Goal: Communication & Community: Share content

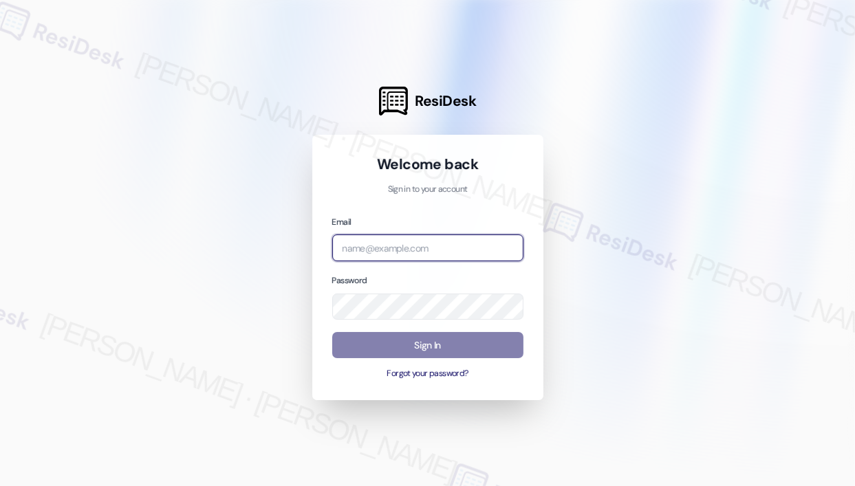
click at [402, 256] on input "email" at bounding box center [427, 248] width 191 height 27
type input "automated-surveys-park_properties-[PERSON_NAME].roles@park_[DOMAIN_NAME]"
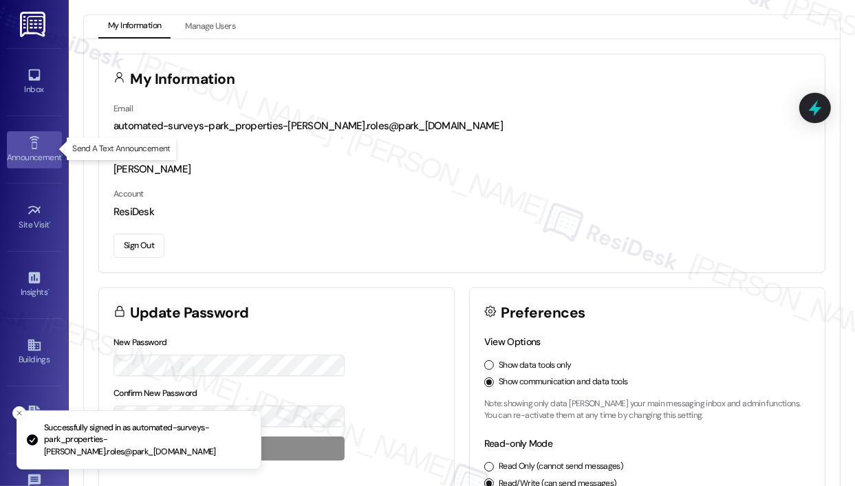
click at [32, 145] on icon at bounding box center [34, 143] width 15 height 15
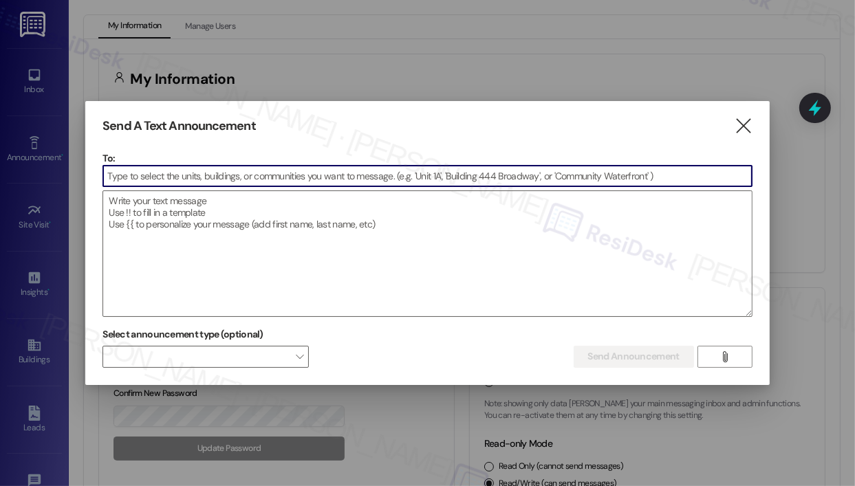
click at [204, 176] on input at bounding box center [427, 176] width 648 height 21
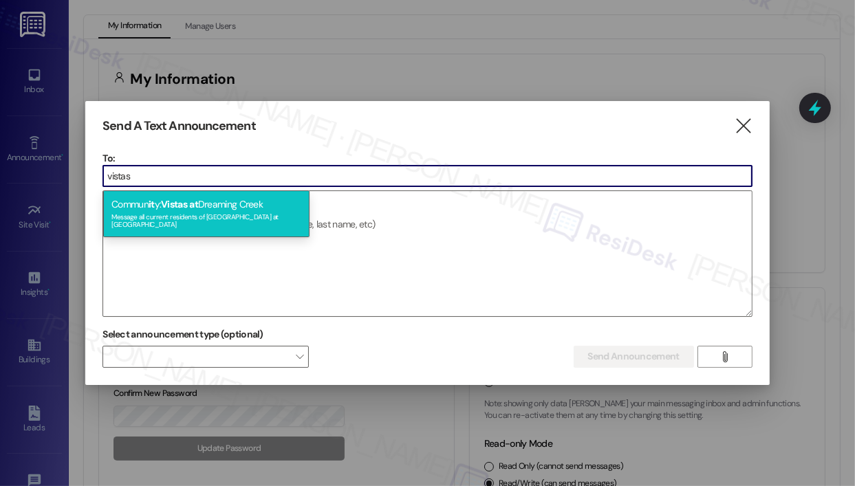
type input "vistas"
click at [209, 202] on div "Commun it y: Vistas at Dreaming Creek Message all current residents of Vistas a…" at bounding box center [206, 214] width 206 height 47
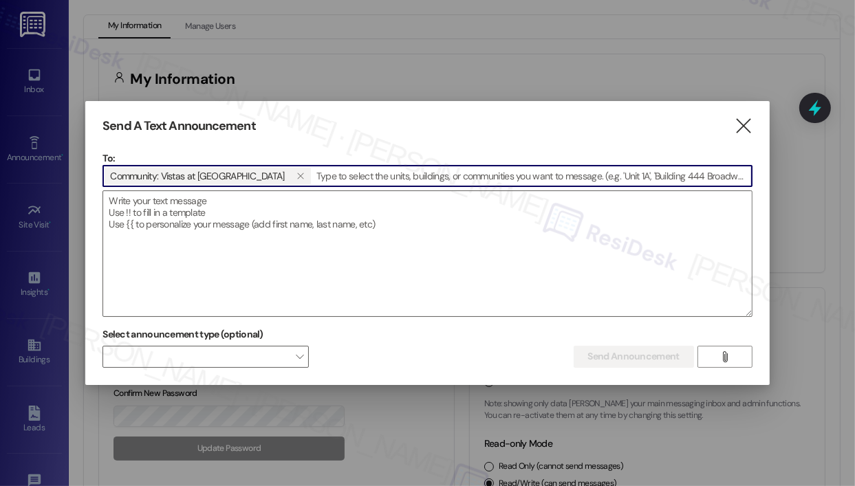
click at [209, 202] on textarea at bounding box center [427, 253] width 648 height 125
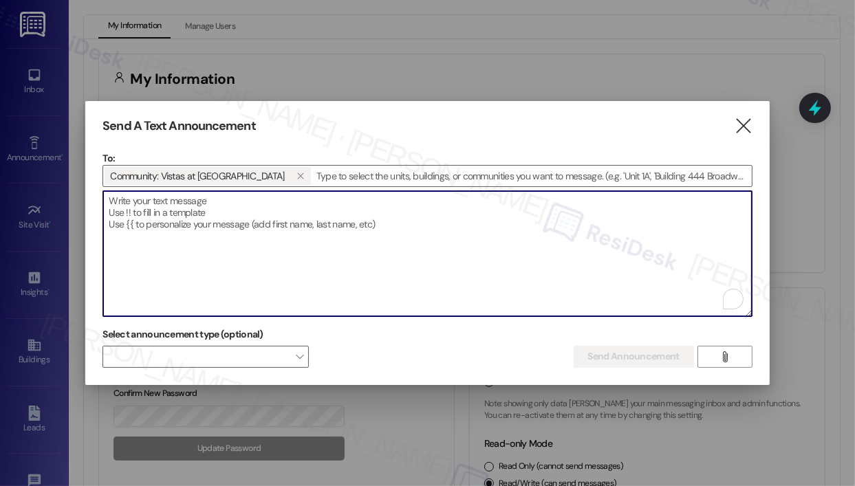
paste textarea "Hi {{first_name}}! Residents, due to the 1st falling on a holiday, rents have n…"
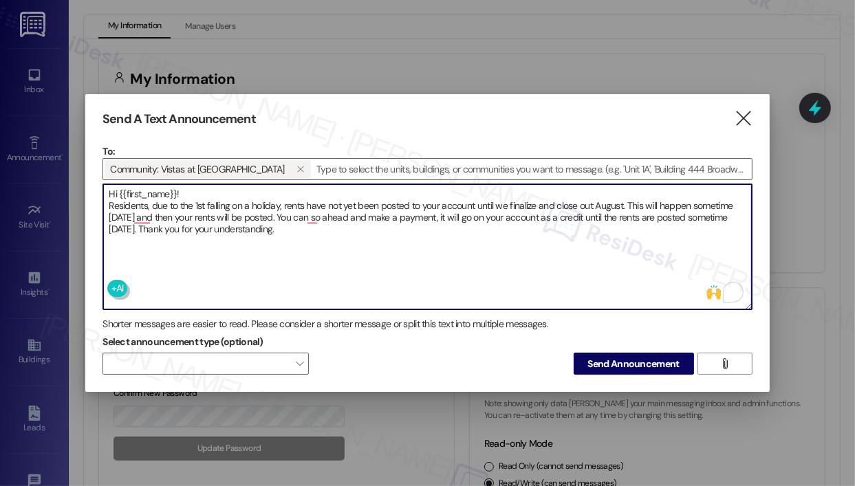
click at [311, 234] on textarea "Hi {{first_name}}! Residents, due to the 1st falling on a holiday, rents have n…" at bounding box center [427, 246] width 648 height 125
click at [311, 232] on textarea "Hi {{first_name}}! Residents, due to the 1st falling on a holiday, rents have n…" at bounding box center [427, 246] width 648 height 125
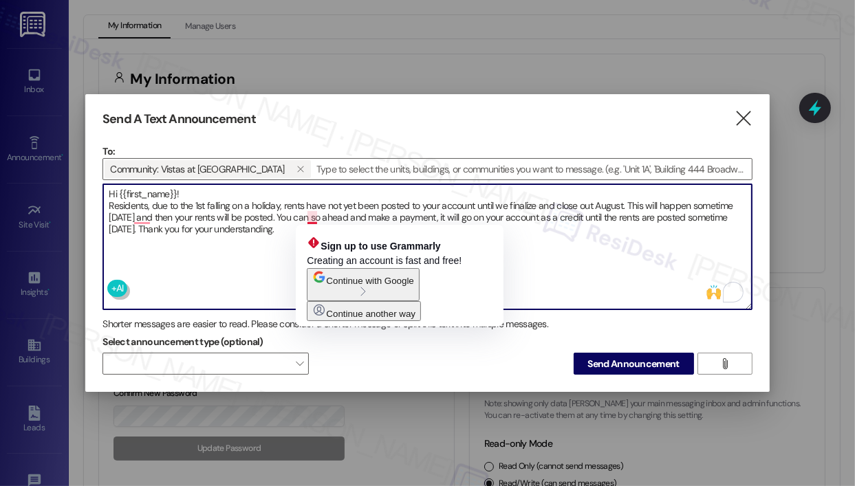
click at [314, 220] on textarea "Hi {{first_name}}! Residents, due to the 1st falling on a holiday, rents have n…" at bounding box center [427, 246] width 648 height 125
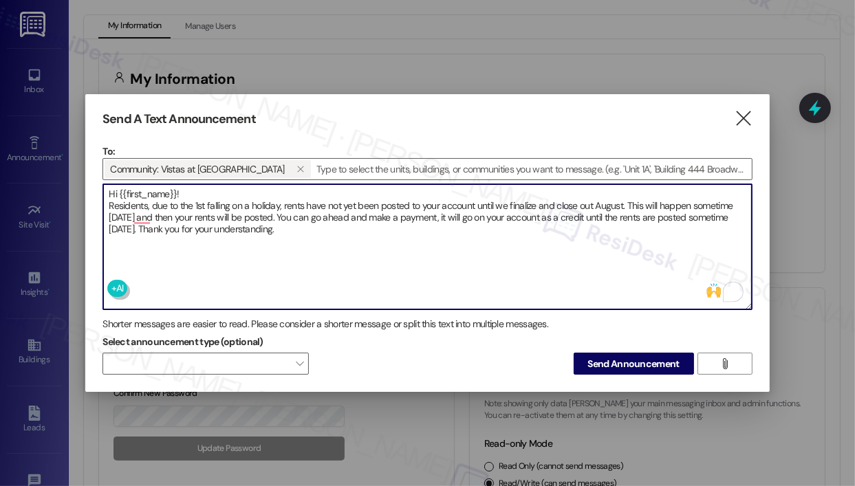
click at [321, 224] on textarea "Hi {{first_name}}! Residents, due to the 1st falling on a holiday, rents have n…" at bounding box center [427, 246] width 648 height 125
click at [372, 215] on textarea "Hi {{first_name}}! Residents, due to the 1st falling on a holiday, rents have n…" at bounding box center [427, 246] width 648 height 125
click at [131, 220] on textarea "Hi {{first_name}}! Residents, due to the 1st falling on a holiday, rents have n…" at bounding box center [427, 246] width 648 height 125
click at [299, 220] on textarea "Hi {{first_name}}! Residents, due to the 1st falling on a holiday, rents have n…" at bounding box center [427, 246] width 648 height 125
click at [509, 250] on textarea "Hi {{first_name}}! Residents, due to the 1st falling on a holiday, rents have n…" at bounding box center [427, 246] width 648 height 125
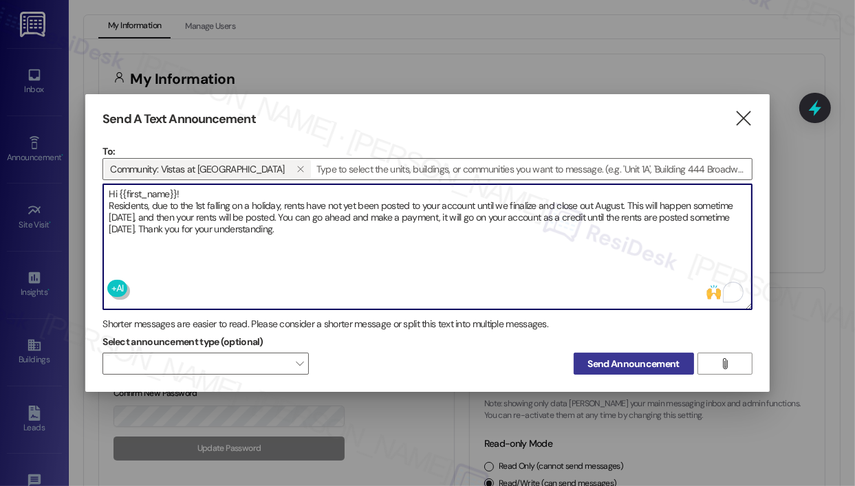
type textarea "Hi {{first_name}}! Residents, due to the 1st falling on a holiday, rents have n…"
click at [637, 365] on span "Send Announcement" at bounding box center [634, 364] width 92 height 14
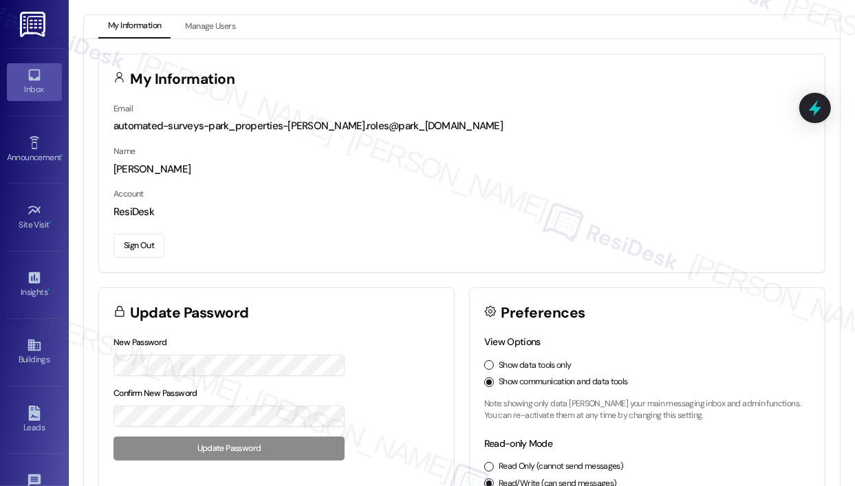
click at [48, 90] on div "Inbox" at bounding box center [34, 90] width 69 height 14
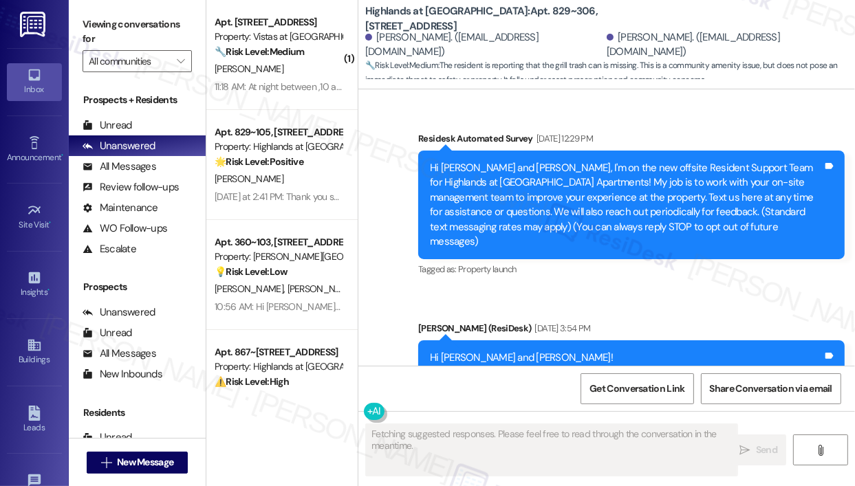
scroll to position [35888, 0]
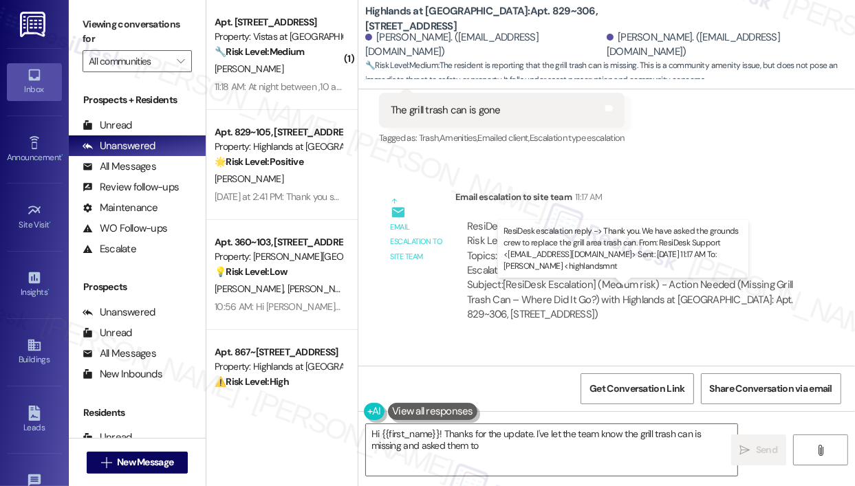
drag, startPoint x: 484, startPoint y: 325, endPoint x: 468, endPoint y: 308, distance: 23.4
copy div "Thank you. We have asked the grounds crew to replace the grill area trash can."
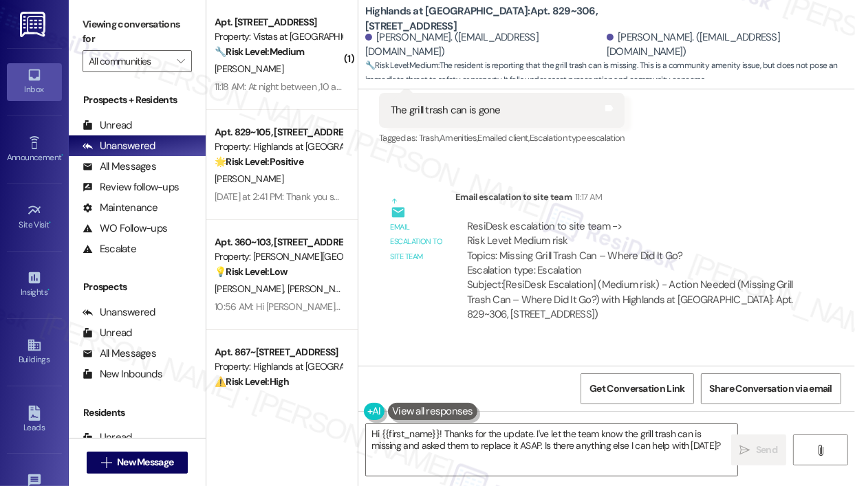
copy div "We have asked the grounds crew to replace the grill area trash can."
click at [635, 445] on textarea "Hi {{first_name}}! Thanks for the update. I've let the team know the grill tras…" at bounding box center [552, 451] width 372 height 52
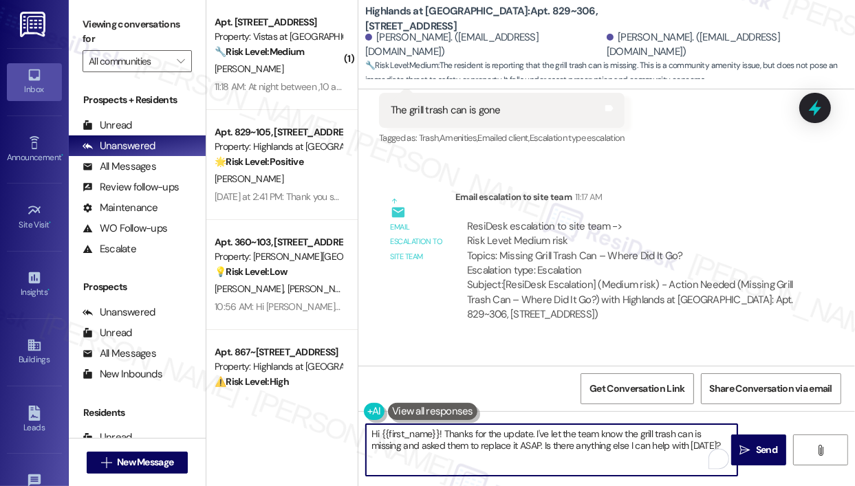
drag, startPoint x: 444, startPoint y: 432, endPoint x: 699, endPoint y: 456, distance: 256.4
click at [699, 456] on textarea "Hi {{first_name}}! Thanks for the update. I've let the team know the grill tras…" at bounding box center [552, 451] width 372 height 52
paste textarea "e site team asked me to share that they’ve requested the grounds crew to replac…"
click at [625, 449] on textarea "Hi {{first_name}}! The site team asked me to share that they’ve requested the g…" at bounding box center [552, 451] width 372 height 52
click at [623, 448] on textarea "Hi {{first_name}}! The site team asked me to share that they’ve requested the g…" at bounding box center [552, 451] width 372 height 52
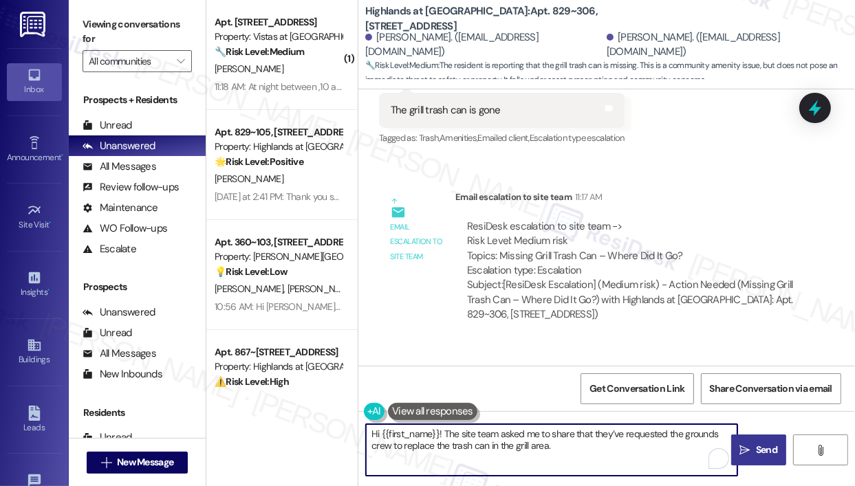
type textarea "Hi {{first_name}}! The site team asked me to share that they’ve requested the g…"
click at [746, 443] on span " Send" at bounding box center [759, 450] width 43 height 14
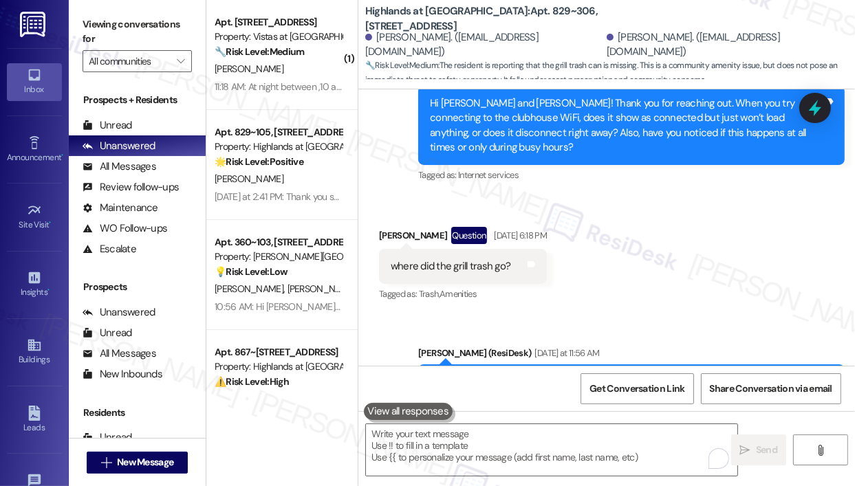
scroll to position [35433, 0]
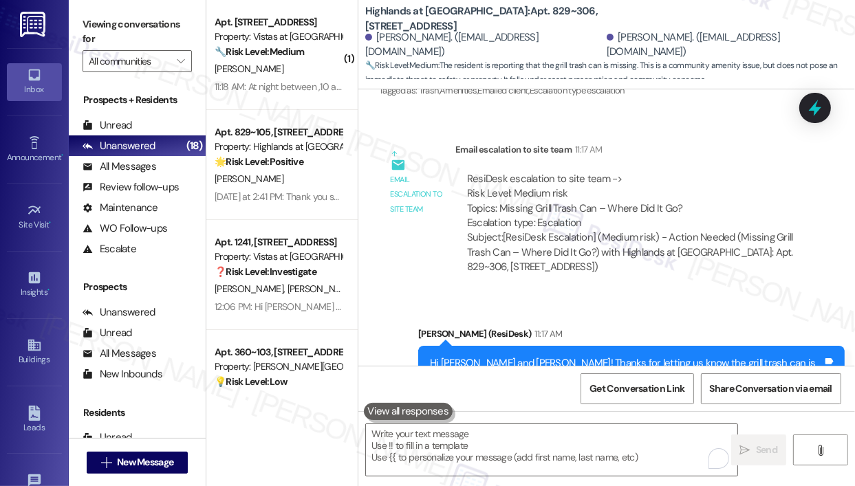
scroll to position [35862, 0]
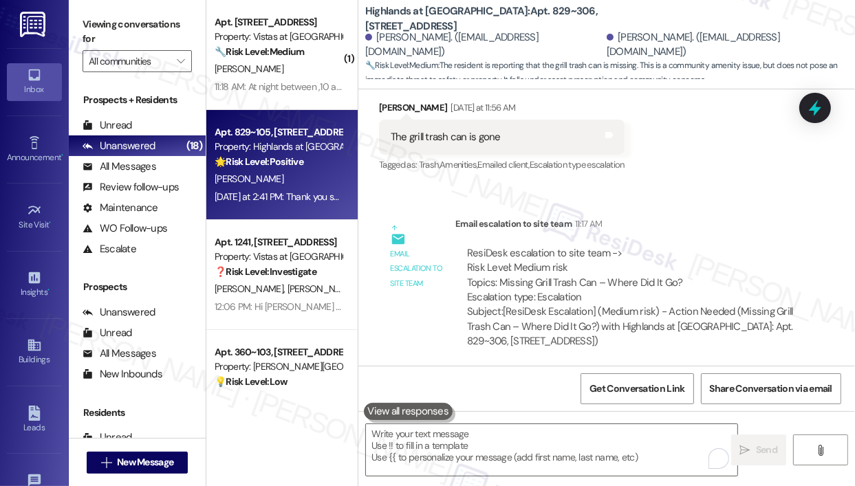
click at [323, 184] on div "[PERSON_NAME]" at bounding box center [278, 179] width 130 height 17
type textarea "Fetching suggested responses. Please feel free to read through the conversation…"
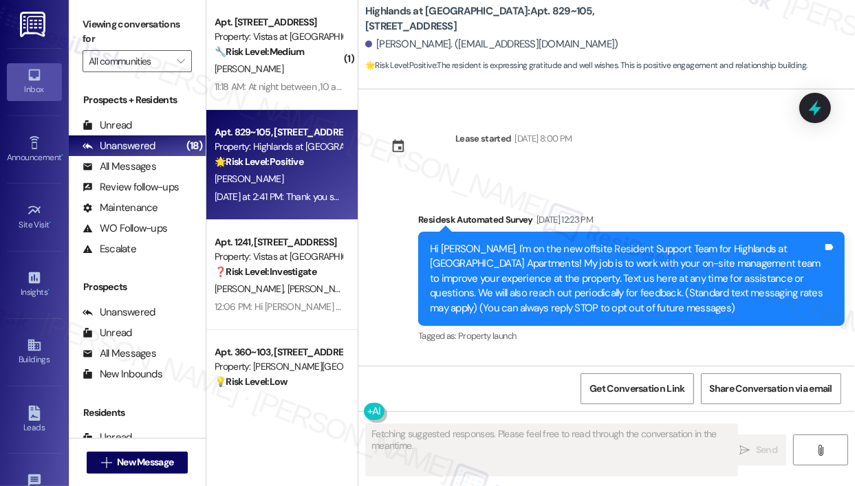
scroll to position [22554, 0]
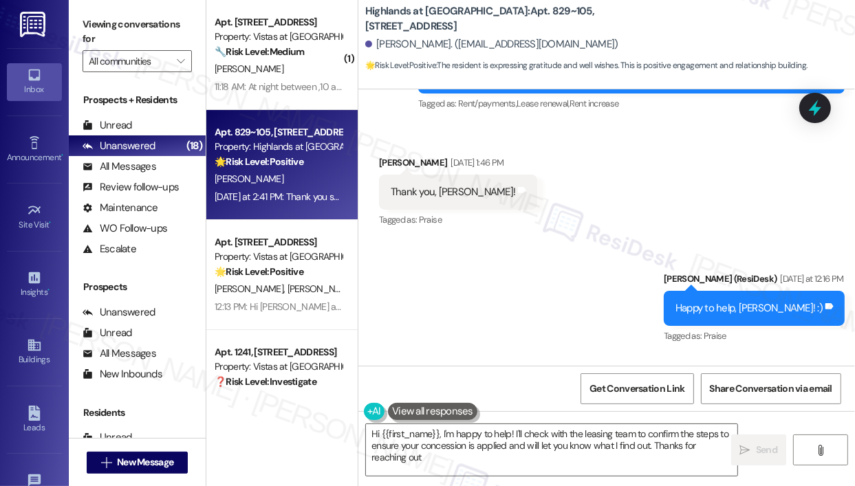
type textarea "Hi {{first_name}}, I'm happy to help! I'll check with the leasing team to confi…"
click at [39, 151] on div "Announcement •" at bounding box center [34, 158] width 69 height 14
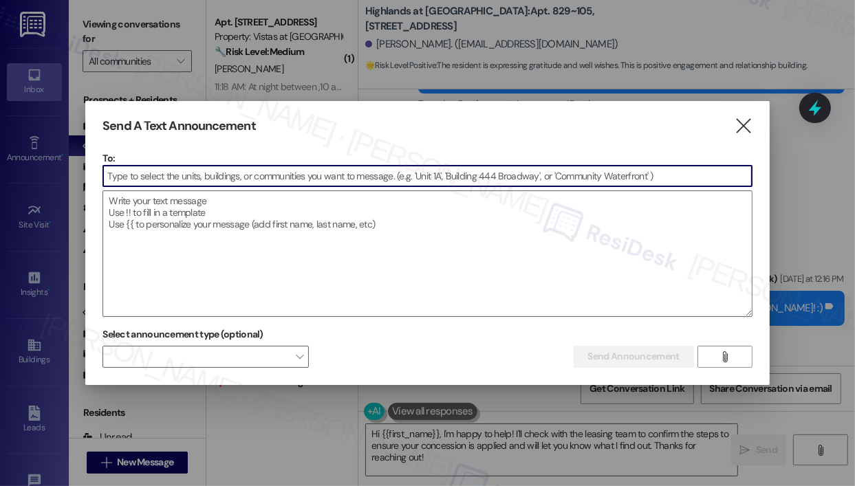
click at [258, 171] on input at bounding box center [427, 176] width 648 height 21
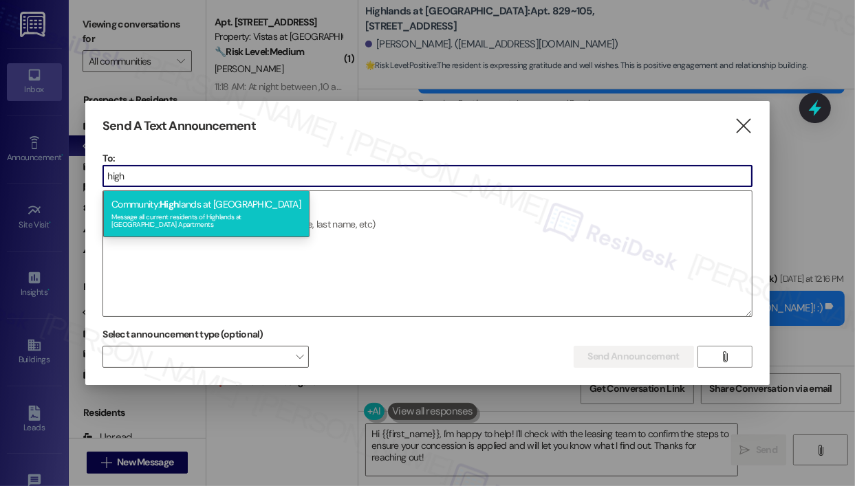
type input "high"
click at [250, 205] on div "Community: High lands at [GEOGRAPHIC_DATA] Message all current residents of [GE…" at bounding box center [206, 214] width 206 height 47
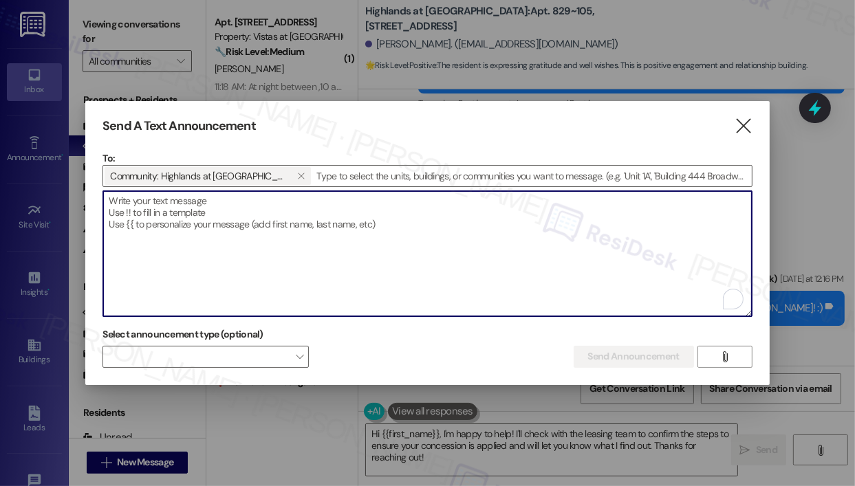
click at [250, 205] on textarea "To enrich screen reader interactions, please activate Accessibility in Grammarl…" at bounding box center [427, 253] width 648 height 125
paste textarea "Hi {{first_name}}, Reminder: Blood Drive with the Red Cross is [DATE], [DATE], …"
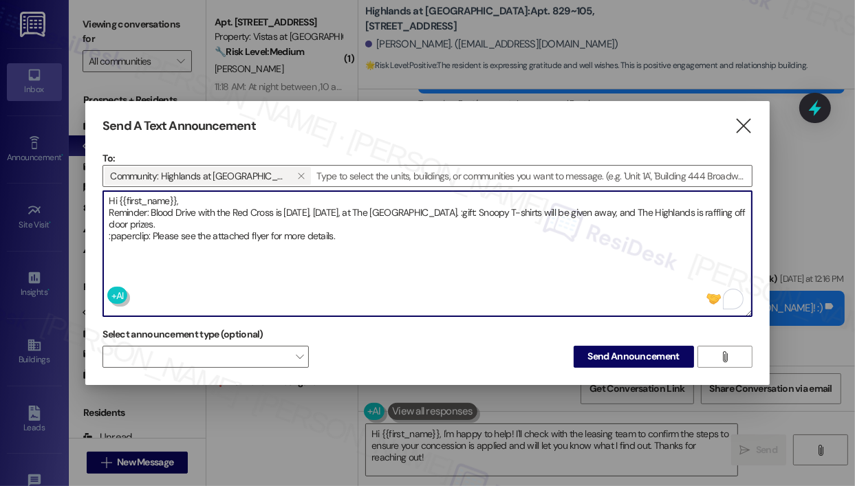
click at [152, 235] on textarea "Hi {{first_name}}, Reminder: Blood Drive with the Red Cross is [DATE], [DATE], …" at bounding box center [427, 253] width 648 height 125
click at [149, 237] on textarea "Hi {{first_name}}, Reminder: Blood Drive with the Red Cross is [DATE], [DATE], …" at bounding box center [427, 253] width 648 height 125
click at [489, 210] on textarea "Hi {{first_name}}, Reminder: Blood Drive with the Red Cross is [DATE], [DATE], …" at bounding box center [427, 253] width 648 height 125
type textarea "Hi {{first_name}}, Reminder: Blood Drive with the Red Cross is [DATE], [DATE], …"
click at [597, 354] on span "Send Announcement" at bounding box center [634, 357] width 92 height 14
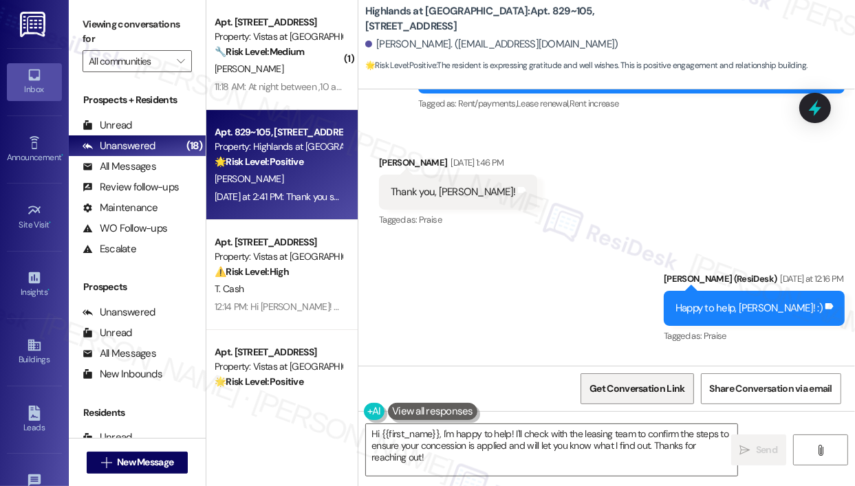
click at [636, 390] on span "Get Conversation Link" at bounding box center [637, 389] width 95 height 14
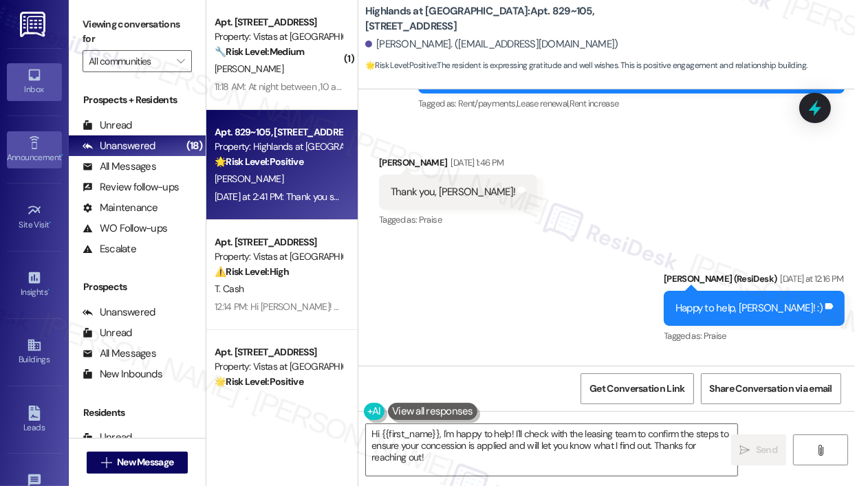
click at [32, 145] on icon at bounding box center [34, 143] width 15 height 15
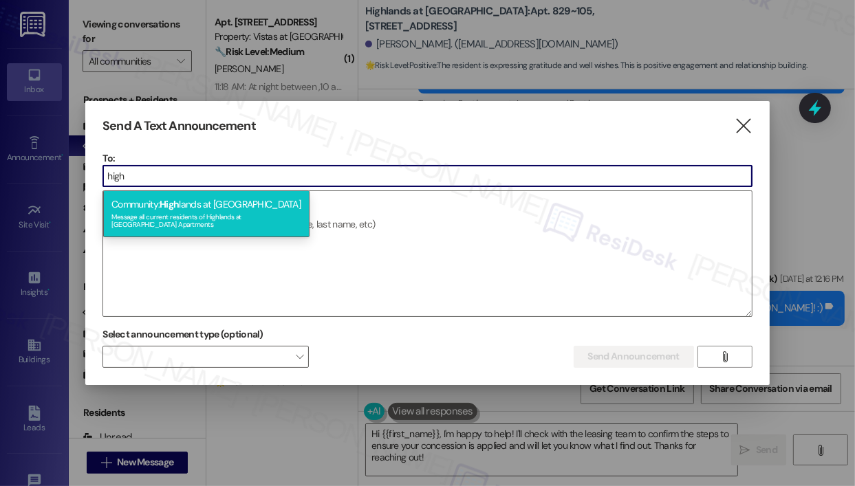
type input "high"
click at [179, 210] on span "High" at bounding box center [169, 204] width 19 height 12
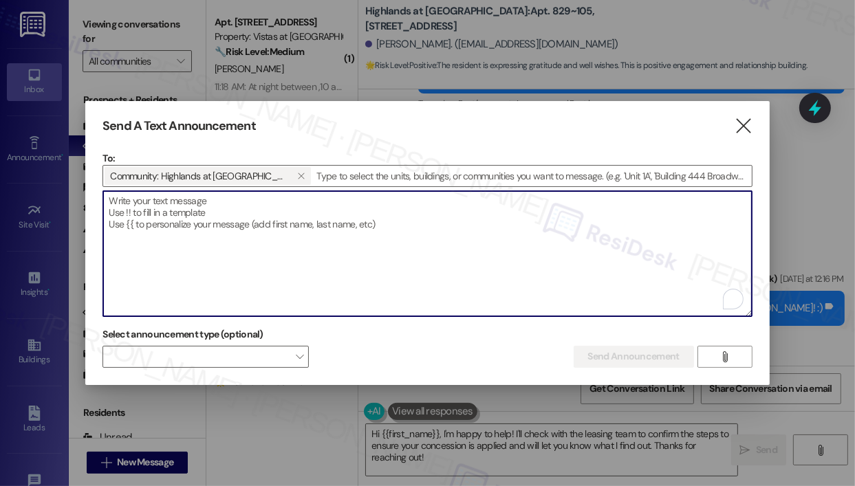
click at [182, 210] on textarea "To enrich screen reader interactions, please activate Accessibility in Grammarl…" at bounding box center [427, 253] width 648 height 125
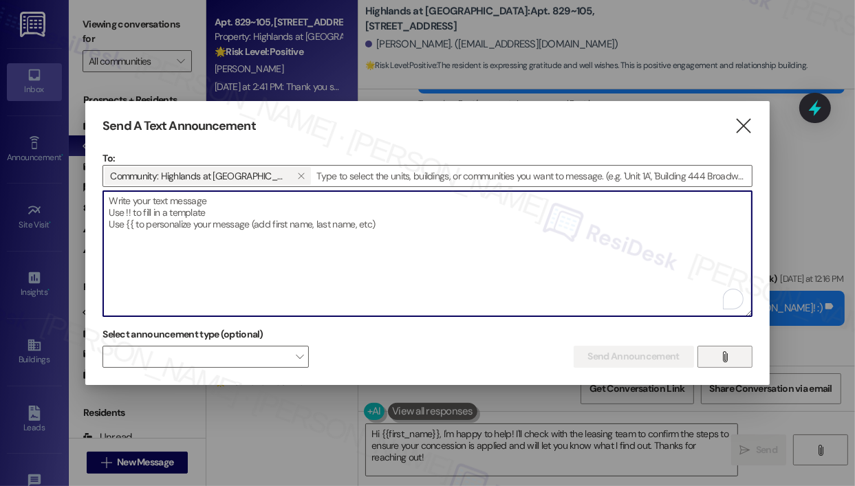
click at [723, 360] on icon "" at bounding box center [725, 357] width 10 height 11
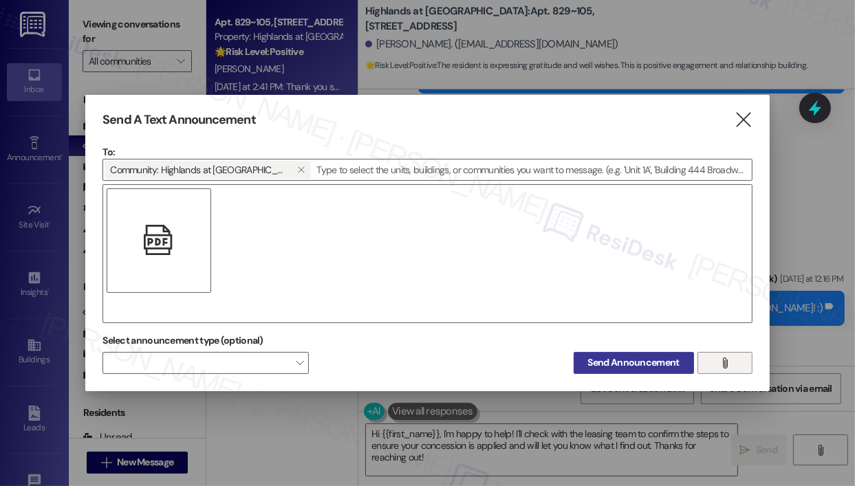
click at [641, 360] on span "Send Announcement" at bounding box center [634, 363] width 92 height 14
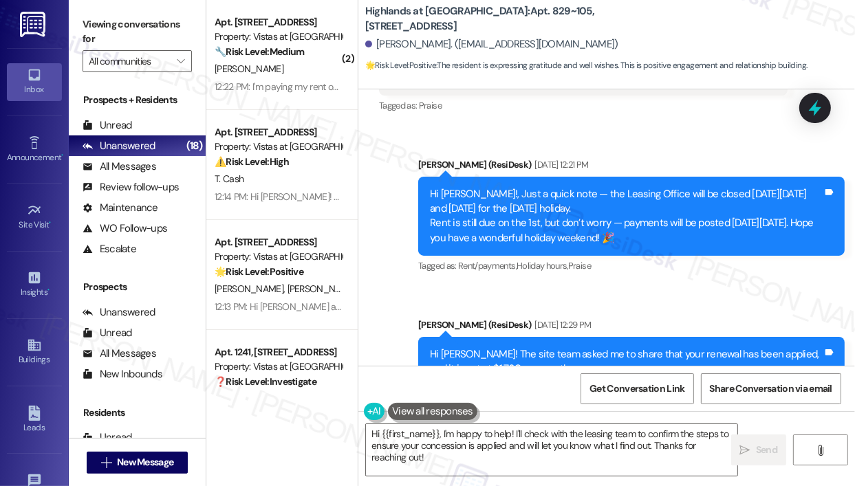
scroll to position [22249, 0]
